Goal: Task Accomplishment & Management: Complete application form

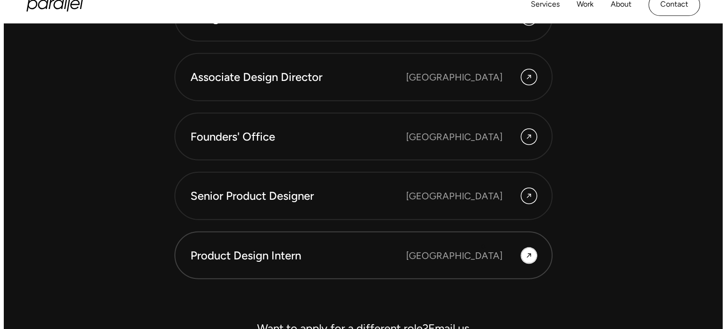
scroll to position [2648, 0]
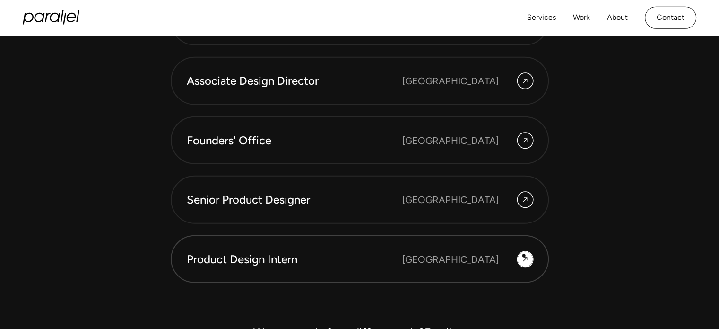
click at [524, 255] on icon at bounding box center [526, 258] width 8 height 11
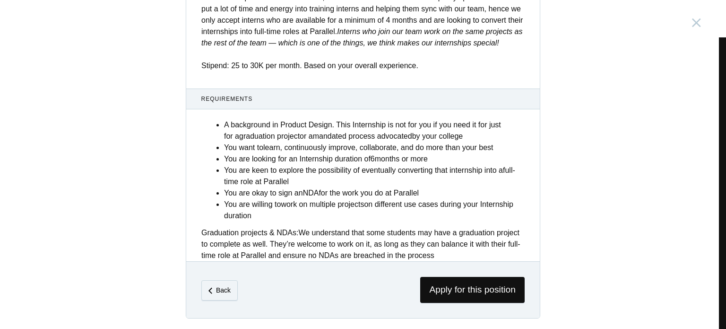
scroll to position [387, 0]
click at [477, 280] on span "Apply for this position" at bounding box center [472, 289] width 104 height 26
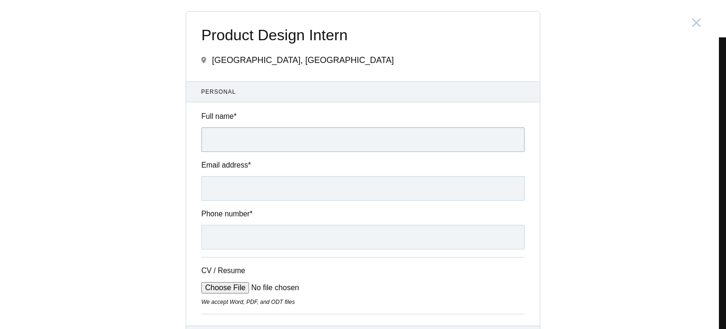
click at [310, 141] on input "Full name *" at bounding box center [362, 139] width 323 height 25
type input "Kishore R"
type input "[EMAIL_ADDRESS][DOMAIN_NAME]"
type input "[PHONE_NUMBER]"
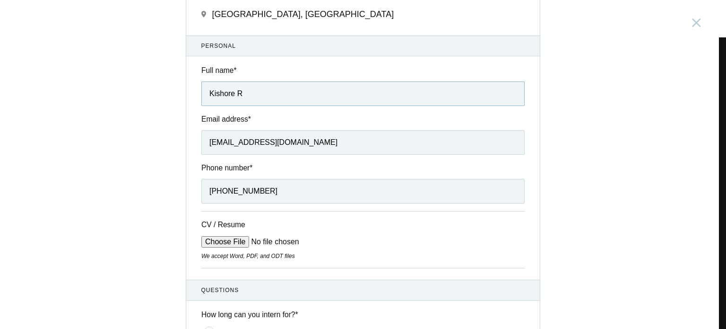
scroll to position [47, 0]
drag, startPoint x: 231, startPoint y: 93, endPoint x: 239, endPoint y: 141, distance: 48.5
click at [231, 93] on input "Kishore R" at bounding box center [362, 92] width 323 height 25
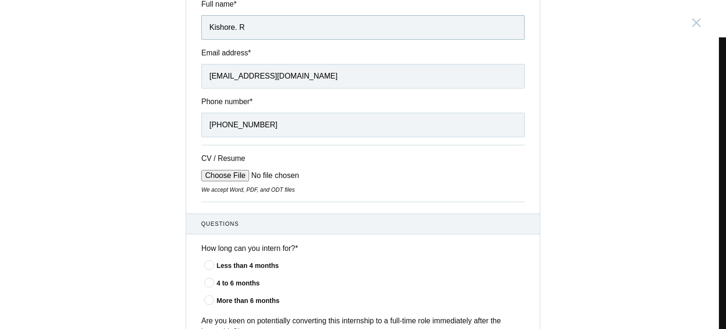
scroll to position [142, 0]
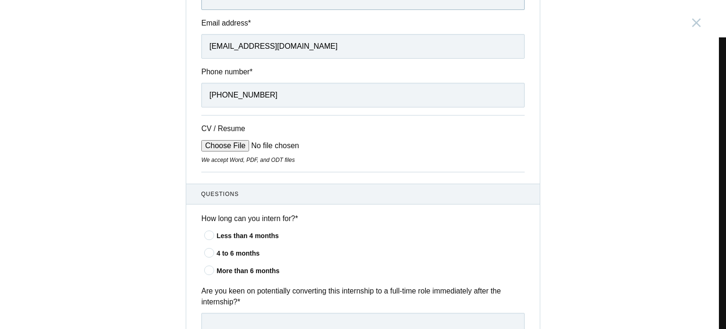
type input "Kishore. R"
click at [213, 143] on input "CV / Resume" at bounding box center [272, 145] width 143 height 11
type input "C:\fakepath\KISHORE_PRODUCTDESIGNER_RESUME.pdf"
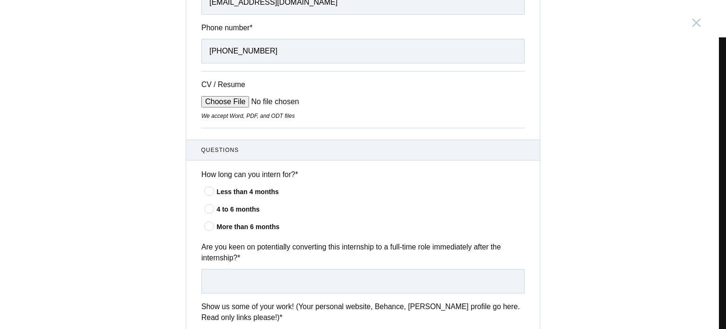
scroll to position [189, 0]
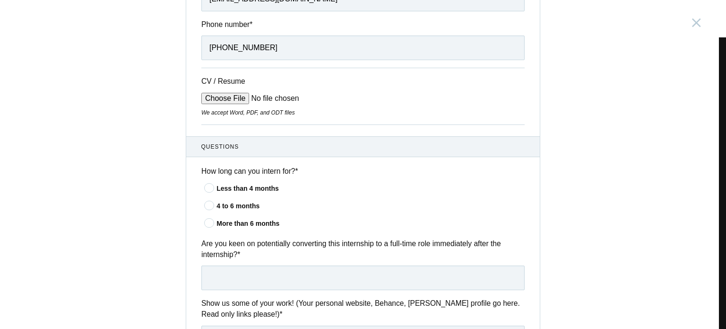
click at [207, 204] on icon at bounding box center [209, 205] width 17 height 6
click at [0, 0] on input"] "4 to 6 months" at bounding box center [0, 0] width 0 height 0
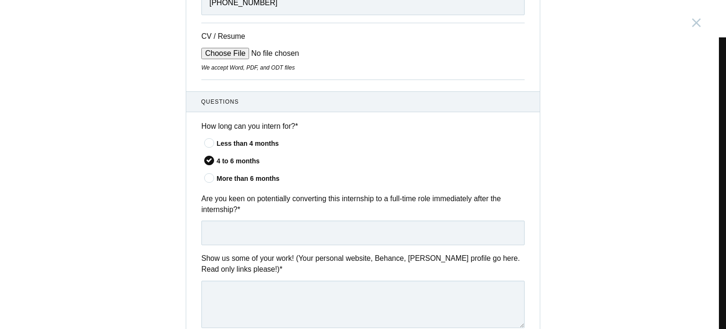
scroll to position [236, 0]
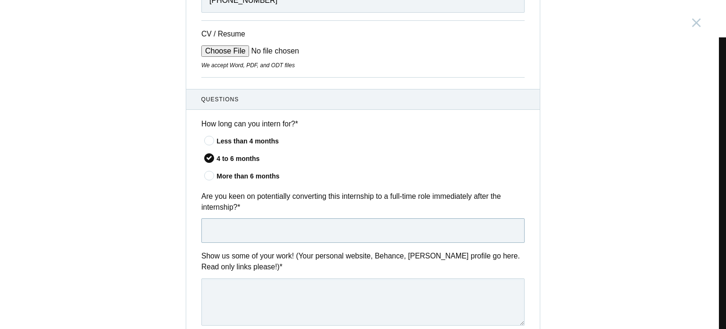
click at [255, 235] on input "text" at bounding box center [362, 230] width 323 height 25
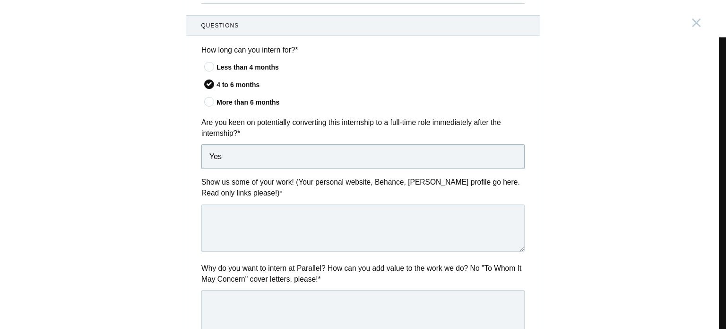
scroll to position [331, 0]
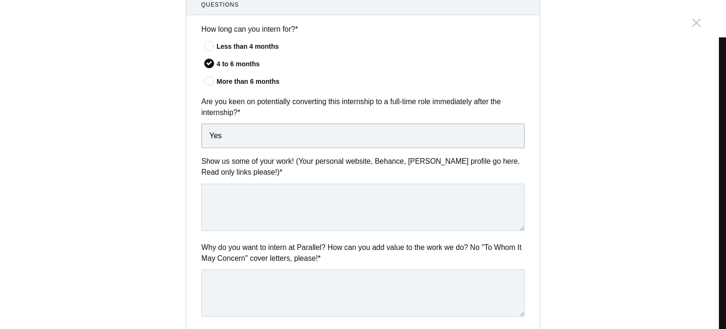
type input "Yes"
click at [233, 193] on textarea at bounding box center [362, 206] width 323 height 47
paste textarea "[URL][DOMAIN_NAME]"
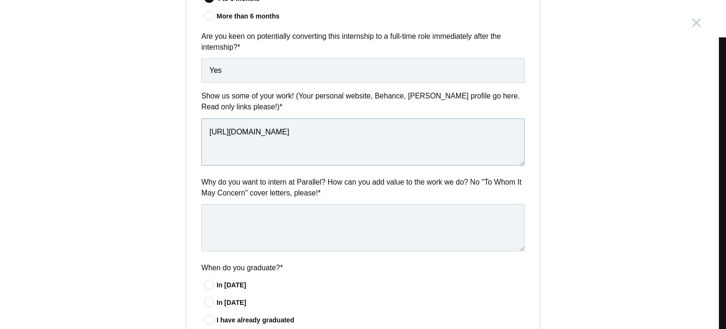
scroll to position [426, 0]
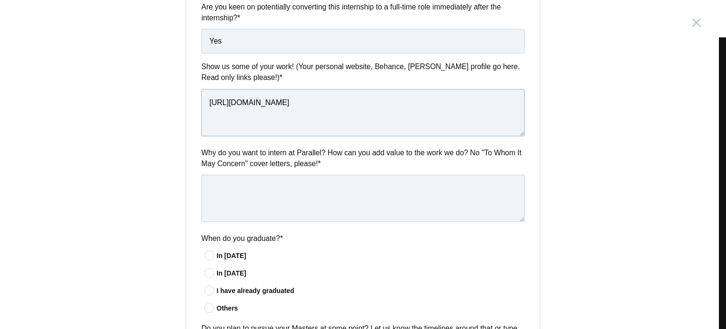
type textarea "[URL][DOMAIN_NAME]"
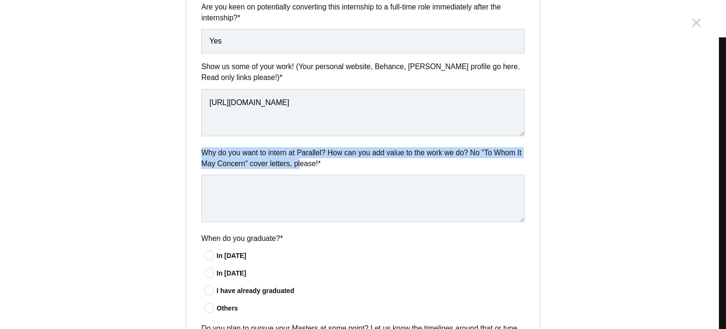
drag, startPoint x: 197, startPoint y: 150, endPoint x: 300, endPoint y: 158, distance: 103.4
click at [297, 158] on div "Why do you want to intern at Parallel? How can you add value to the work we do?…" at bounding box center [363, 186] width 354 height 78
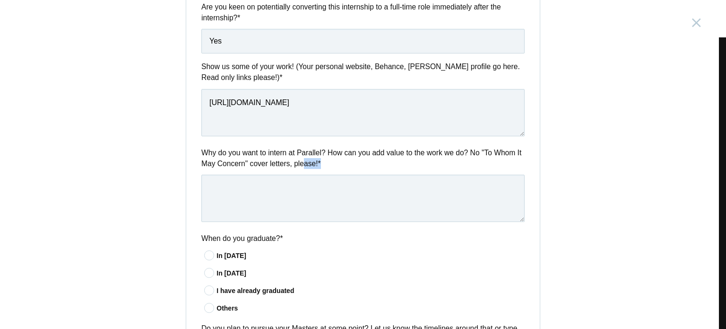
drag, startPoint x: 300, startPoint y: 158, endPoint x: 328, endPoint y: 163, distance: 28.7
click at [328, 163] on label "Why do you want to intern at Parallel? How can you add value to the work we do?…" at bounding box center [362, 158] width 323 height 22
click at [233, 191] on textarea at bounding box center [362, 197] width 323 height 47
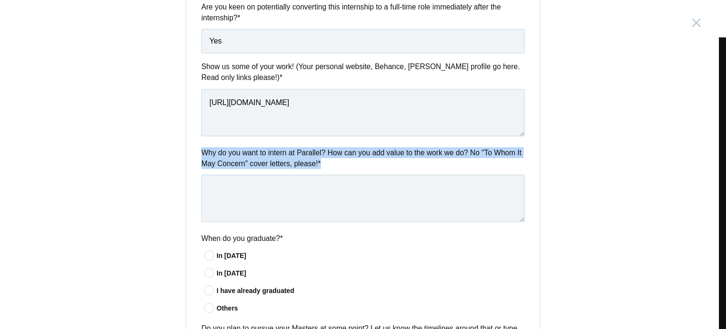
drag, startPoint x: 197, startPoint y: 153, endPoint x: 337, endPoint y: 159, distance: 139.6
click at [337, 159] on label "Why do you want to intern at Parallel? How can you add value to the work we do?…" at bounding box center [362, 158] width 323 height 22
copy label "Why do you want to intern at Parallel? How can you add value to the work we do?…"
click at [361, 175] on textarea at bounding box center [362, 197] width 323 height 47
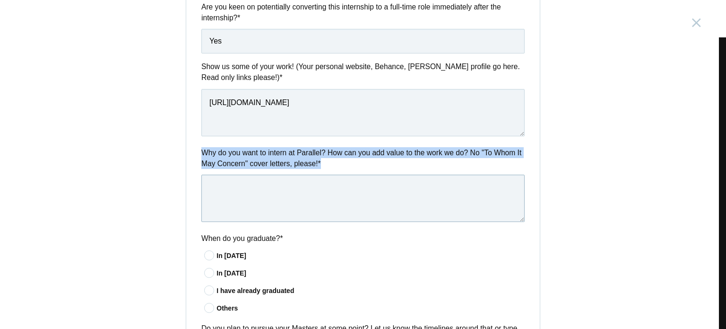
click at [361, 175] on textarea at bounding box center [362, 197] width 323 height 47
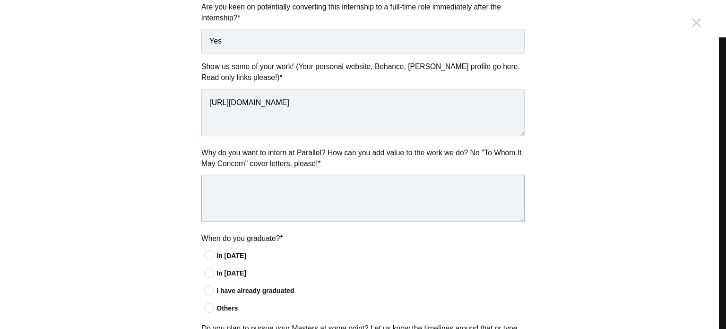
paste textarea "Parallel would give me the opportunity to learn from a team that inspires me, a…"
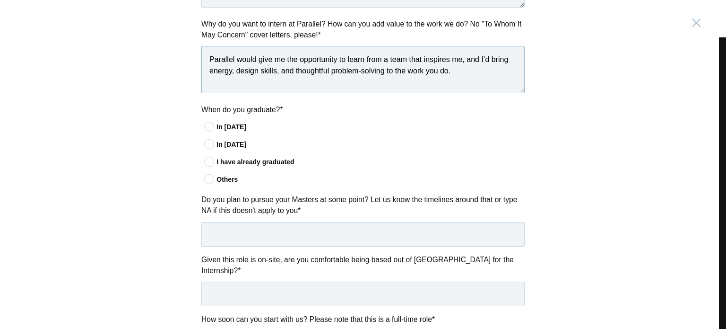
scroll to position [615, 0]
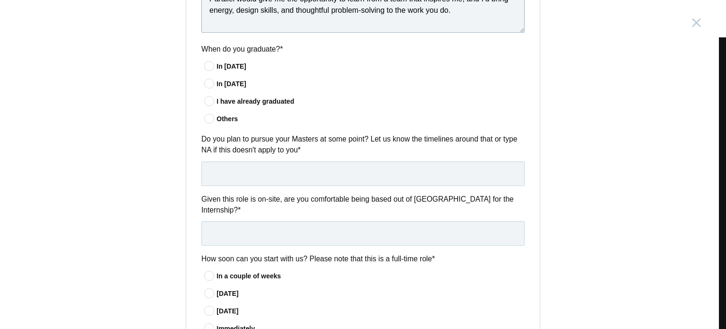
type textarea "Parallel would give me the opportunity to learn from a team that inspires me, a…"
click at [210, 65] on icon at bounding box center [209, 66] width 17 height 6
click at [0, 0] on input"] "In [DATE]" at bounding box center [0, 0] width 0 height 0
click at [208, 102] on icon at bounding box center [209, 101] width 17 height 6
click at [0, 0] on input"] "I have already graduated" at bounding box center [0, 0] width 0 height 0
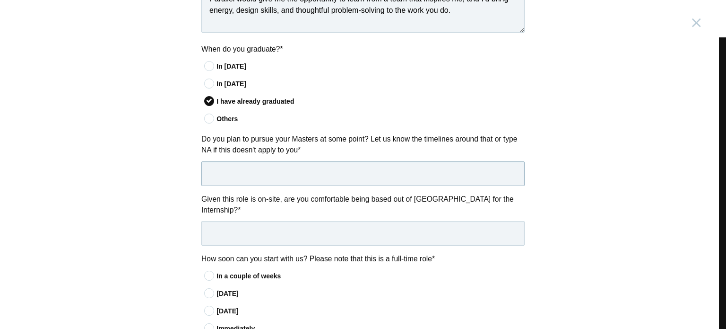
click at [301, 179] on input "text" at bounding box center [362, 173] width 323 height 25
type input "NO"
click at [294, 221] on input "text" at bounding box center [362, 233] width 323 height 25
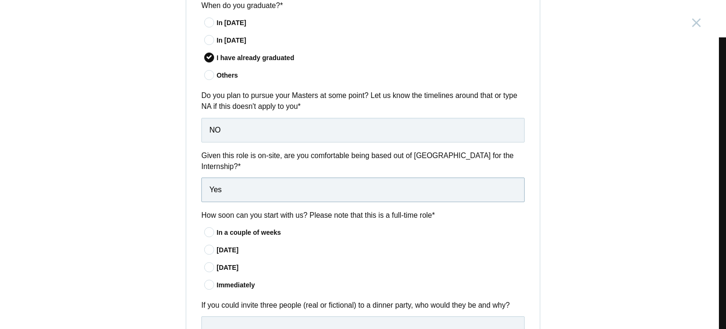
scroll to position [662, 0]
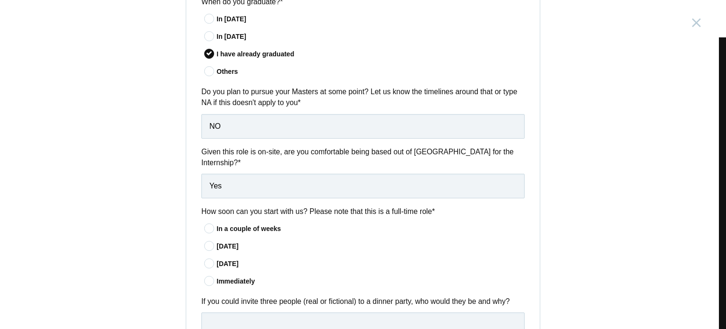
click at [195, 151] on div "Given this role is on-site, are you comfortable being based out of [GEOGRAPHIC_…" at bounding box center [363, 172] width 354 height 52
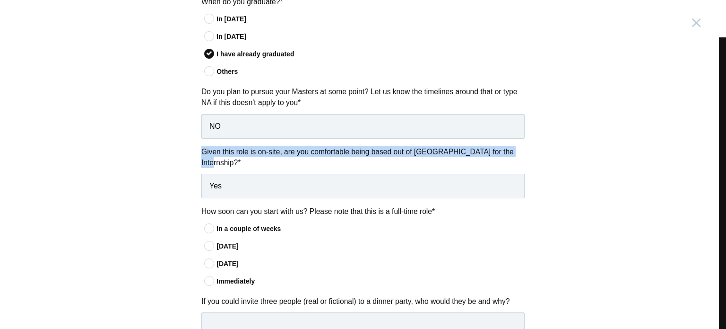
click at [241, 158] on abbr "*" at bounding box center [239, 162] width 3 height 8
copy label "Given this role is on-site, are you comfortable being based out of [GEOGRAPHIC_…"
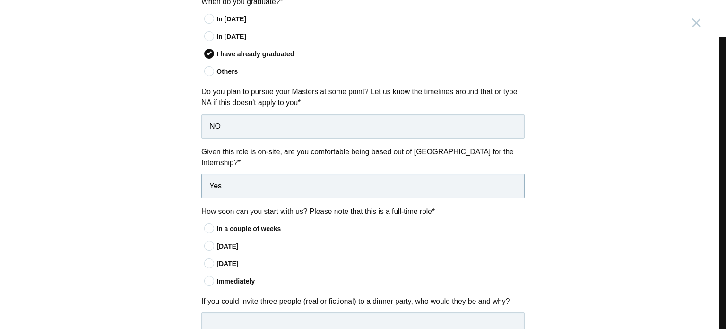
click at [269, 181] on input "Yes" at bounding box center [362, 186] width 323 height 25
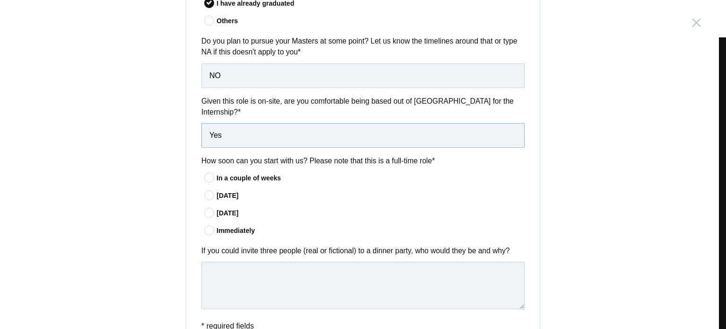
scroll to position [709, 0]
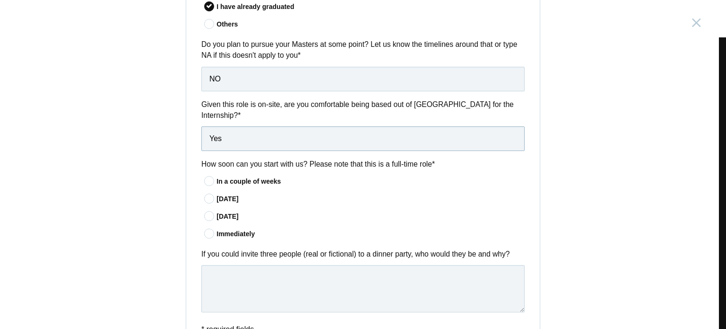
click at [274, 130] on input "Yes" at bounding box center [362, 138] width 323 height 25
paste input "Yes, I’m comfortable being based out of [GEOGRAPHIC_DATA] for the internship. I…"
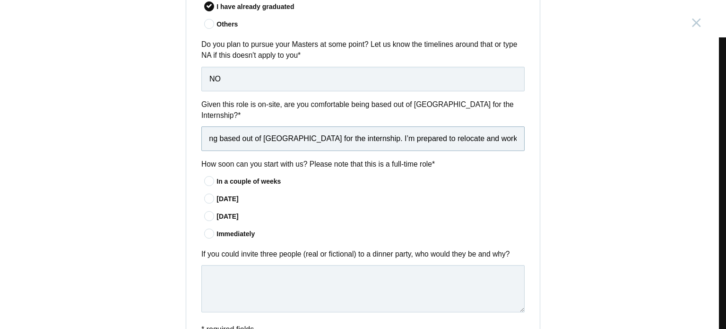
scroll to position [0, 0]
click at [230, 129] on input "YesYes, I’m comfortable being based out of [GEOGRAPHIC_DATA] for the internship…" at bounding box center [362, 138] width 323 height 25
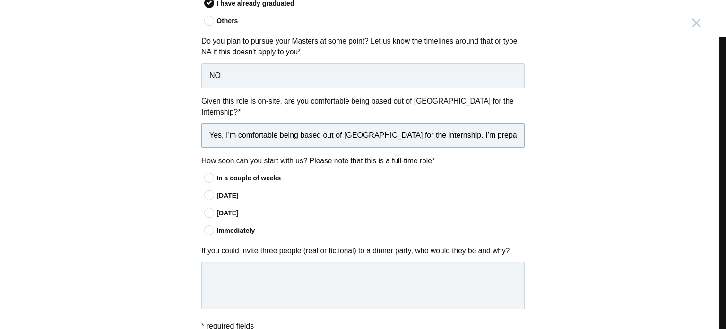
scroll to position [709, 0]
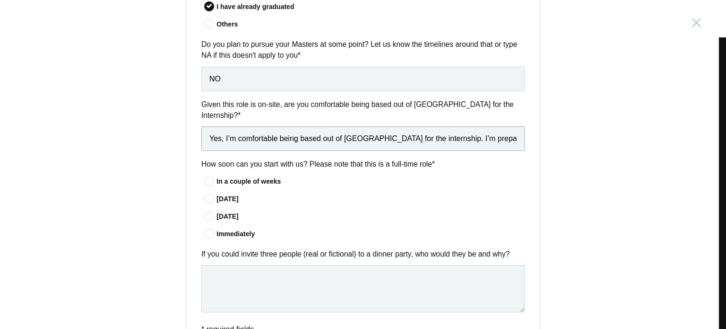
click at [455, 126] on input "Yes, I’m comfortable being based out of [GEOGRAPHIC_DATA] for the internship. I…" at bounding box center [362, 138] width 323 height 25
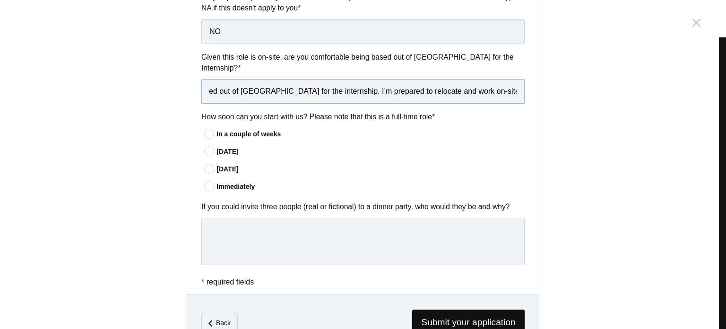
type input "Yes, I’m comfortable being based out of [GEOGRAPHIC_DATA] for the internship. I…"
click at [205, 183] on icon at bounding box center [209, 186] width 17 height 6
click at [0, 0] on input"] "Immediately" at bounding box center [0, 0] width 0 height 0
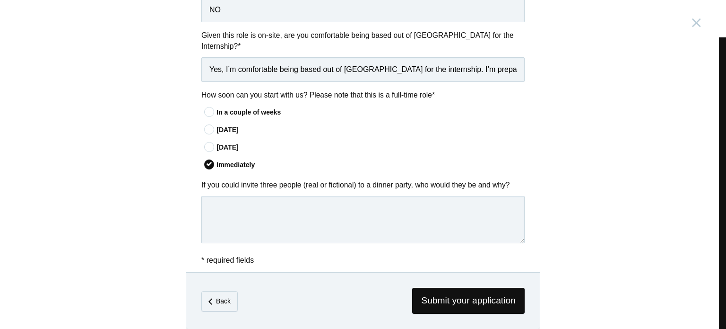
scroll to position [780, 0]
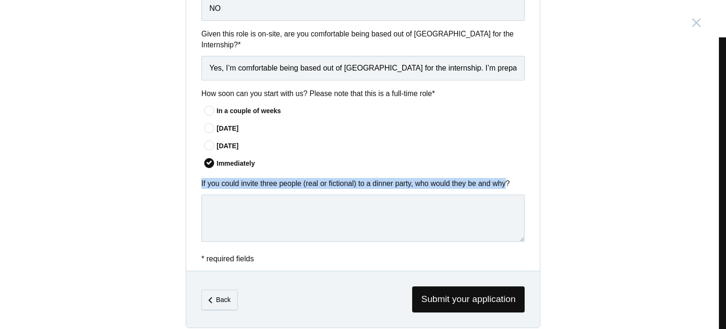
drag, startPoint x: 197, startPoint y: 173, endPoint x: 500, endPoint y: 166, distance: 303.6
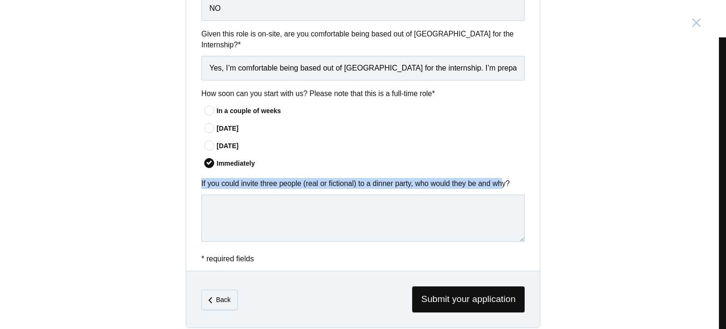
click at [201, 178] on label "If you could invite three people (real or fictional) to a dinner party, who wou…" at bounding box center [362, 183] width 323 height 11
copy label "If you could invite three people (real or fictional) to a dinner party, who wou…"
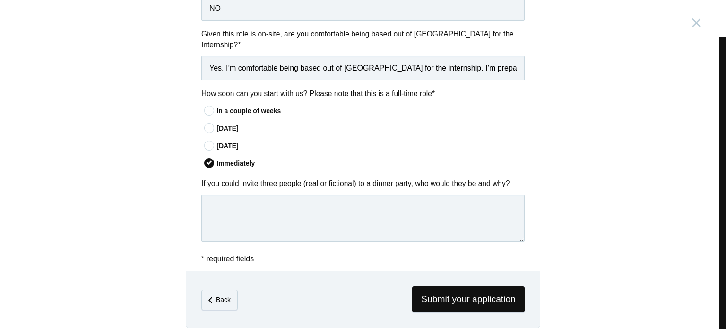
click at [507, 178] on label "If you could invite three people (real or fictional) to a dinner party, who wou…" at bounding box center [362, 183] width 323 height 11
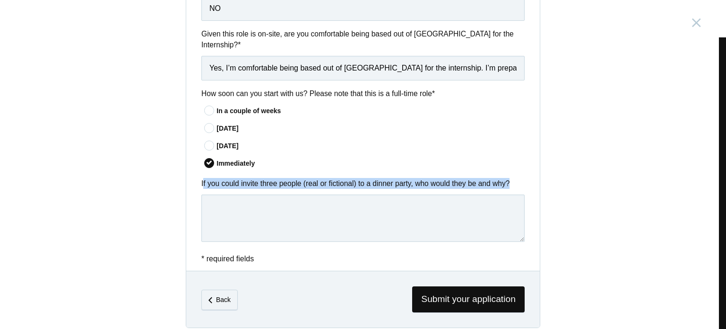
click at [201, 178] on label "If you could invite three people (real or fictional) to a dinner party, who wou…" at bounding box center [362, 183] width 323 height 11
click at [196, 178] on div "If you could invite three people (real or fictional) to a dinner party, who wou…" at bounding box center [363, 211] width 354 height 67
copy label "If you could invite three people (real or fictional) to a dinner party, who wou…"
click at [300, 210] on textarea at bounding box center [362, 217] width 323 height 47
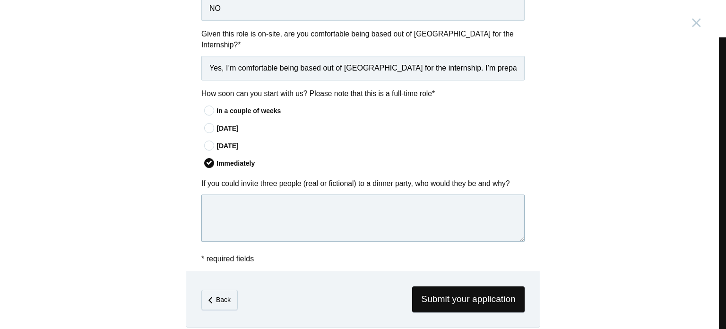
click at [300, 211] on textarea at bounding box center [362, 217] width 323 height 47
paste textarea "I’d invite [PERSON_NAME], because I’d love to hear how he combined design, tech…"
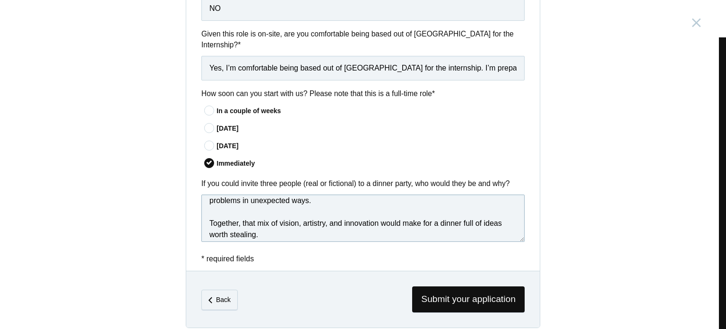
scroll to position [70, 0]
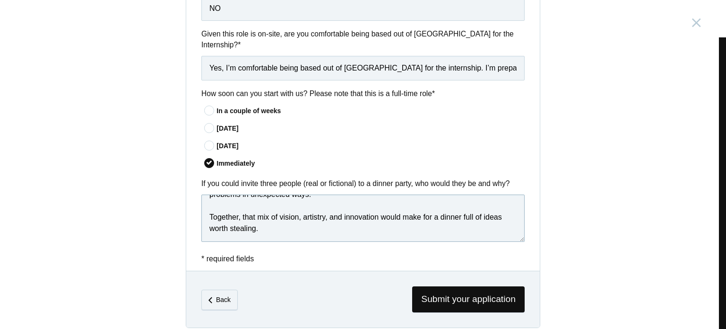
click at [223, 196] on textarea "I’d invite [PERSON_NAME], because I’d love to hear how he combined design, tech…" at bounding box center [362, 217] width 323 height 47
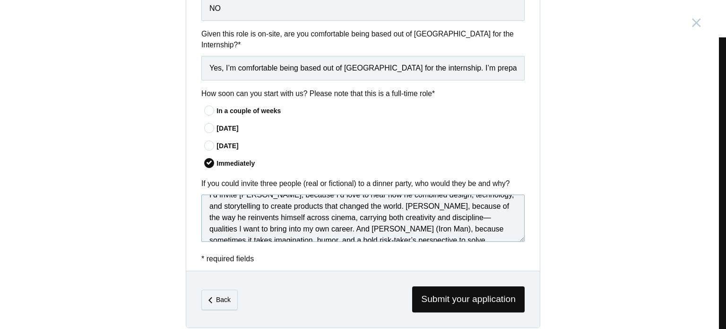
scroll to position [12, 0]
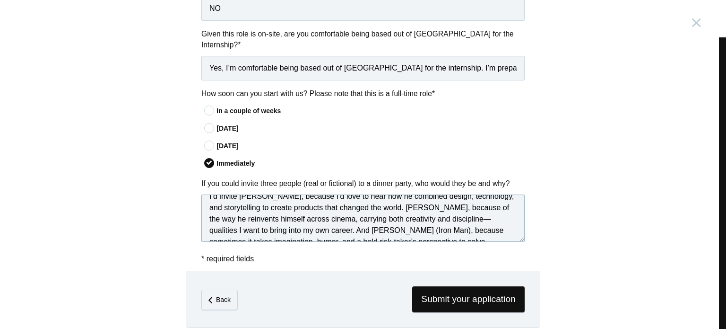
click at [475, 210] on textarea "I’d invite [PERSON_NAME], because I’d love to hear how he combined design, tech…" at bounding box center [362, 217] width 323 height 47
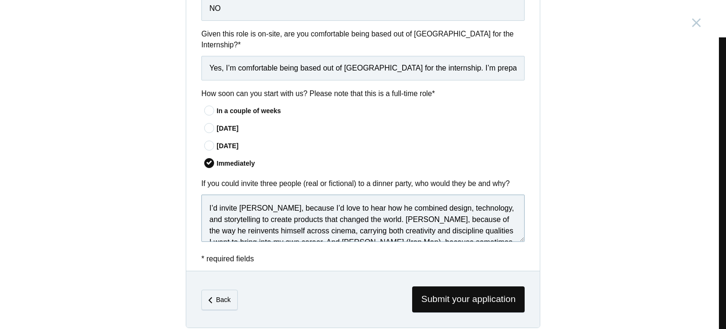
scroll to position [0, 0]
click at [209, 197] on textarea "I’d invite [PERSON_NAME], because I’d love to hear how he combined design, tech…" at bounding box center [362, 217] width 323 height 47
click at [213, 202] on textarea "I’d invite [PERSON_NAME], because I’d love to hear how he combined design, tech…" at bounding box center [362, 217] width 323 height 47
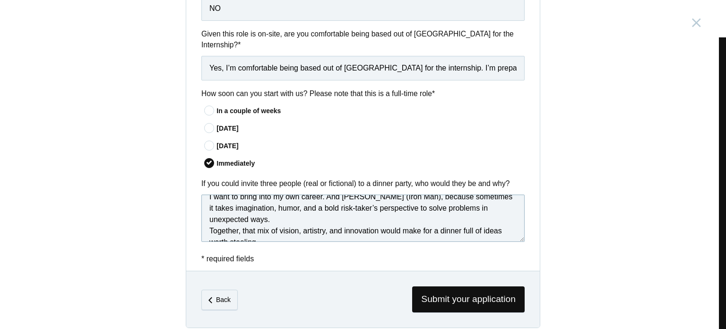
scroll to position [59, 0]
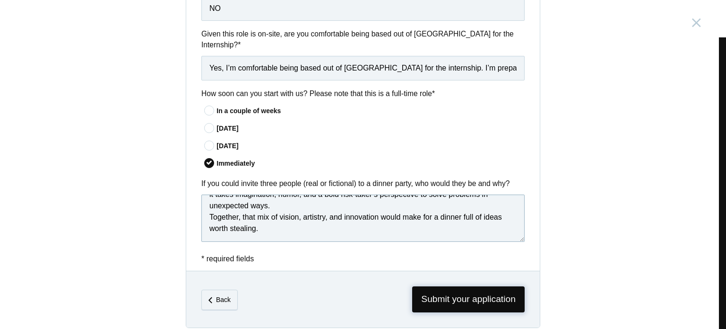
type textarea "I'd invite [PERSON_NAME], because I’d love to hear how he combined design, tech…"
click at [459, 291] on span "Submit your application" at bounding box center [468, 299] width 113 height 26
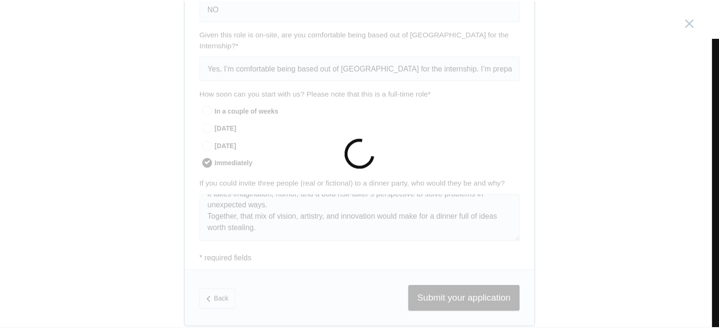
scroll to position [0, 0]
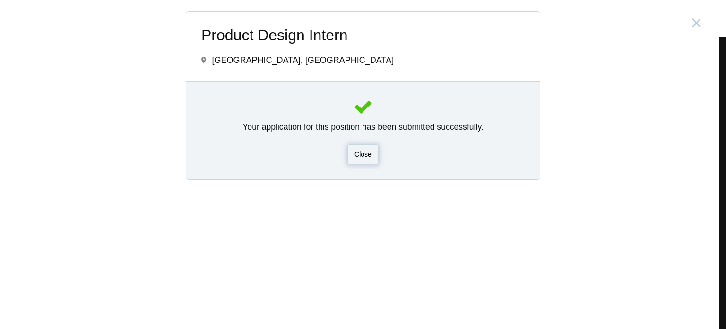
click at [374, 155] on div "Close" at bounding box center [363, 154] width 31 height 20
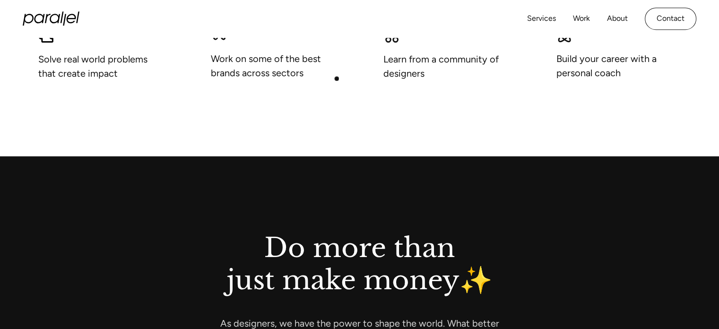
scroll to position [662, 0]
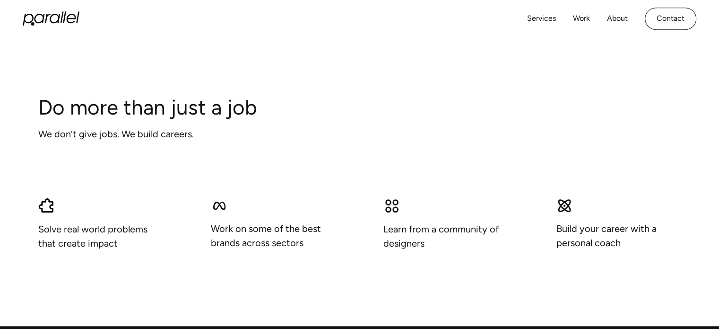
click at [60, 9] on div "Services Work About Careers Contact LinkedIn Twitter (X)" at bounding box center [360, 18] width 674 height 37
click at [61, 16] on icon "home" at bounding box center [51, 18] width 57 height 14
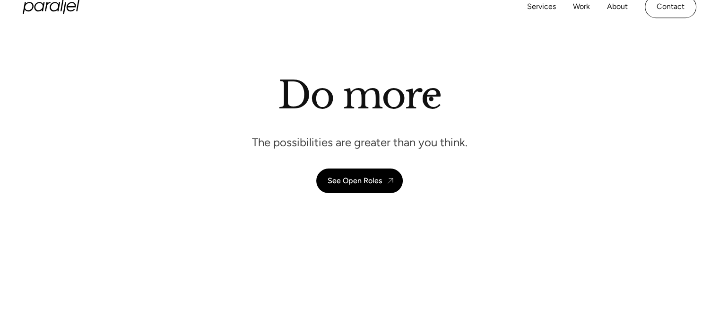
scroll to position [0, 0]
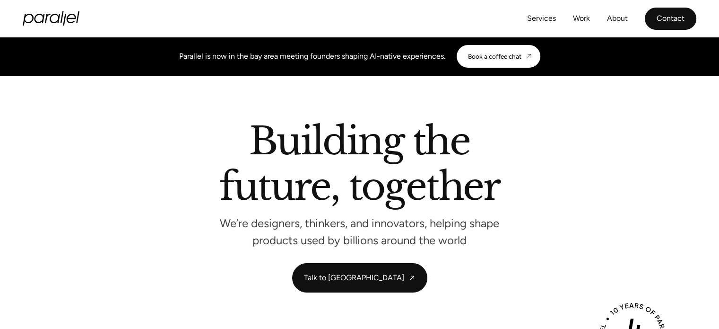
click at [673, 20] on link "Contact" at bounding box center [671, 19] width 52 height 22
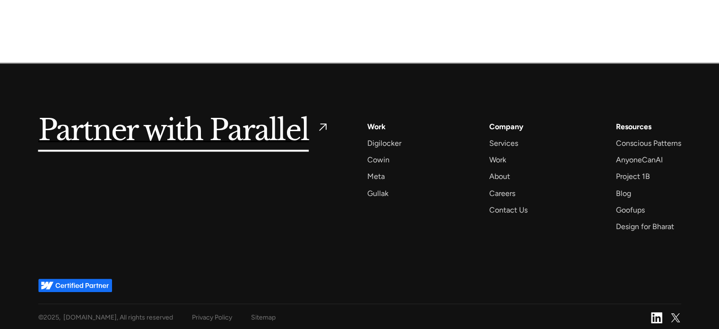
scroll to position [1310, 0]
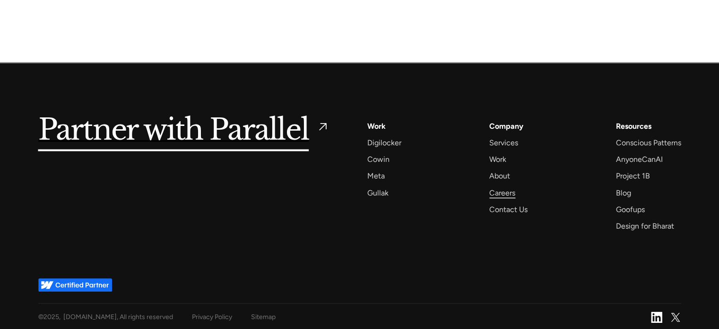
click at [510, 193] on div "Careers" at bounding box center [502, 192] width 26 height 13
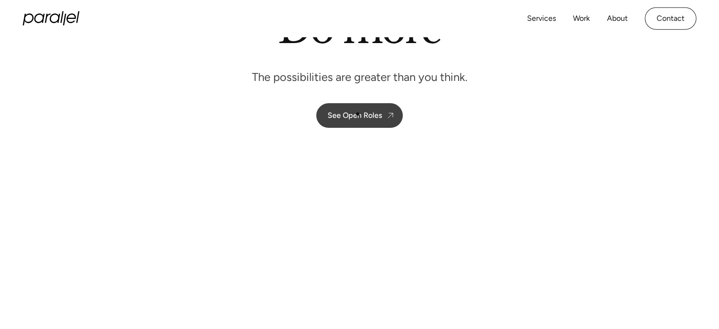
click at [357, 112] on div "See Open Roles" at bounding box center [355, 115] width 54 height 9
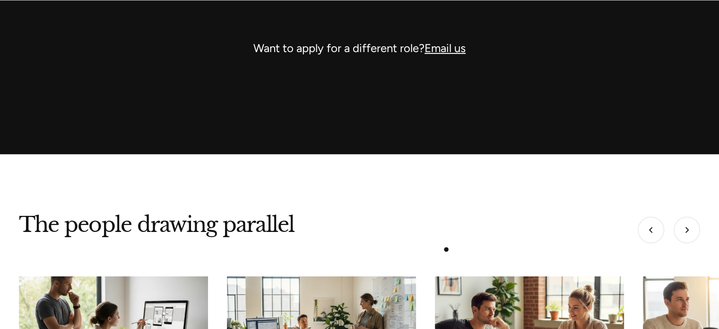
scroll to position [2938, 0]
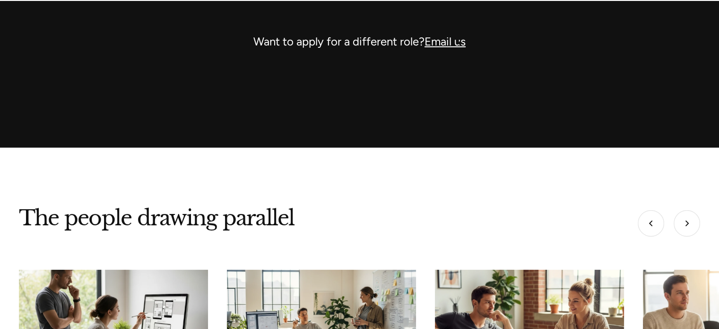
click at [460, 43] on link "Email us" at bounding box center [445, 42] width 41 height 14
click at [456, 42] on link "Email us" at bounding box center [445, 42] width 41 height 14
click at [448, 36] on div "Services Work About Careers Contact LinkedIn Twitter (X)" at bounding box center [359, 18] width 719 height 37
click at [449, 36] on div "Services Work About Careers Contact LinkedIn Twitter (X)" at bounding box center [359, 18] width 719 height 37
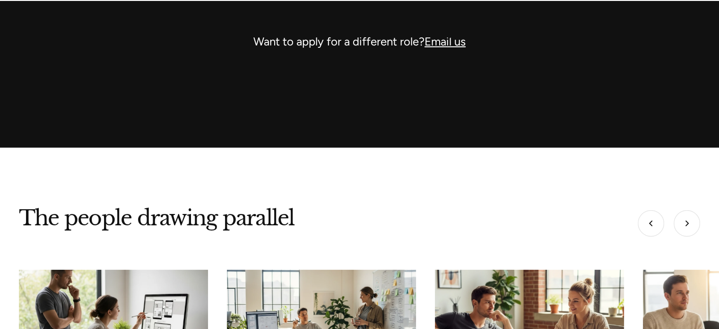
click at [450, 41] on link "Email us" at bounding box center [445, 42] width 41 height 14
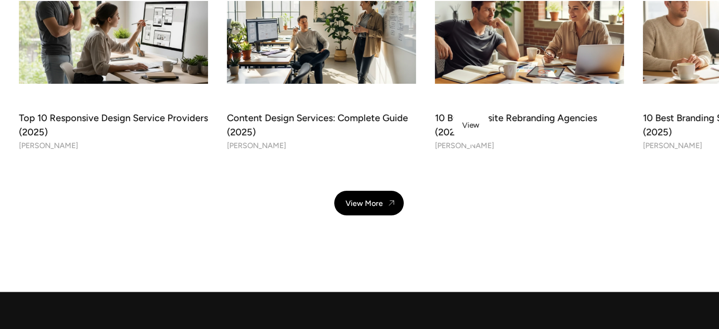
scroll to position [3411, 0]
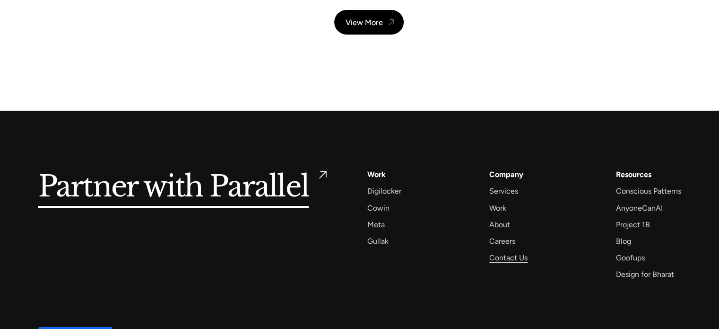
click at [513, 252] on div "Contact Us" at bounding box center [508, 257] width 38 height 13
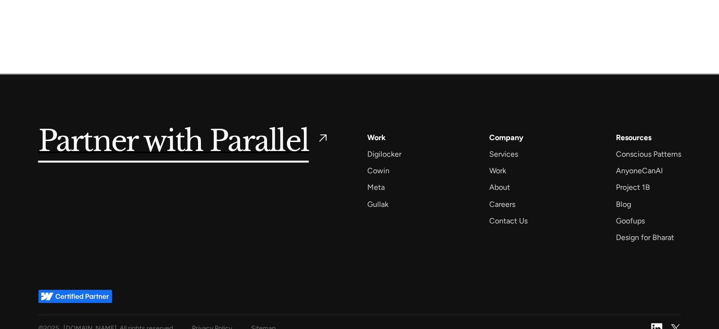
scroll to position [1310, 0]
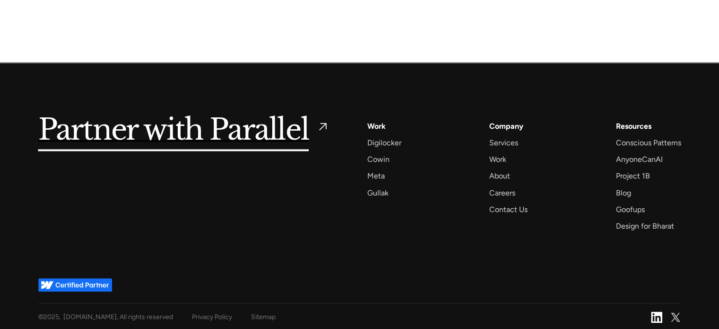
click at [659, 317] on img at bounding box center [656, 316] width 11 height 11
